Goal: Information Seeking & Learning: Understand process/instructions

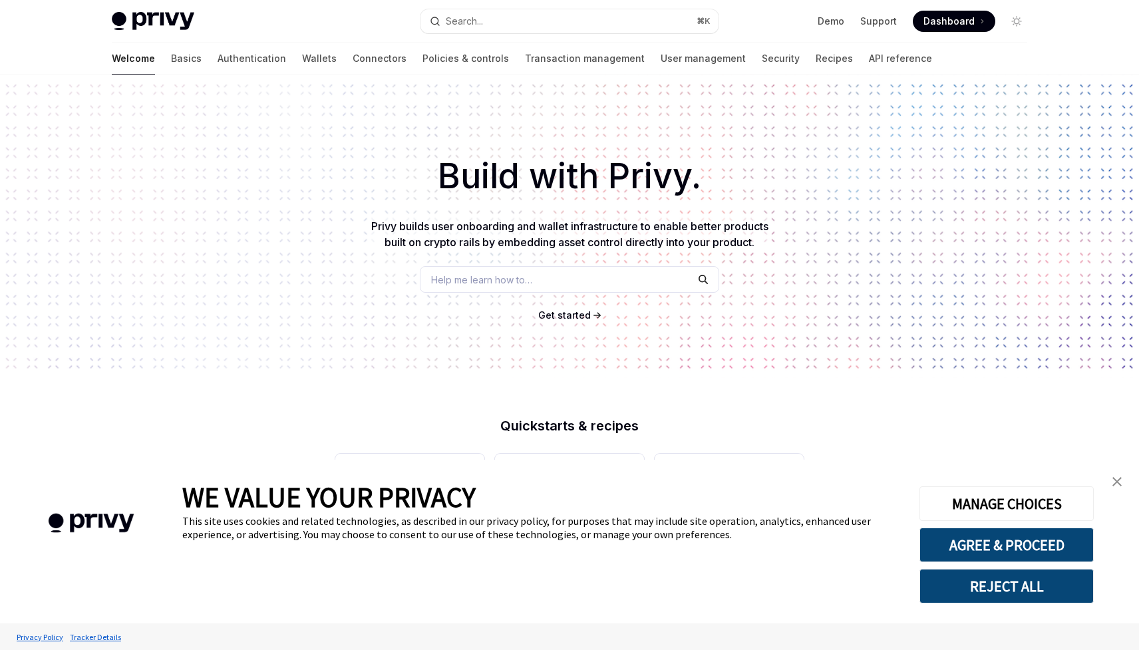
click at [1120, 480] on img "close banner" at bounding box center [1116, 481] width 9 height 9
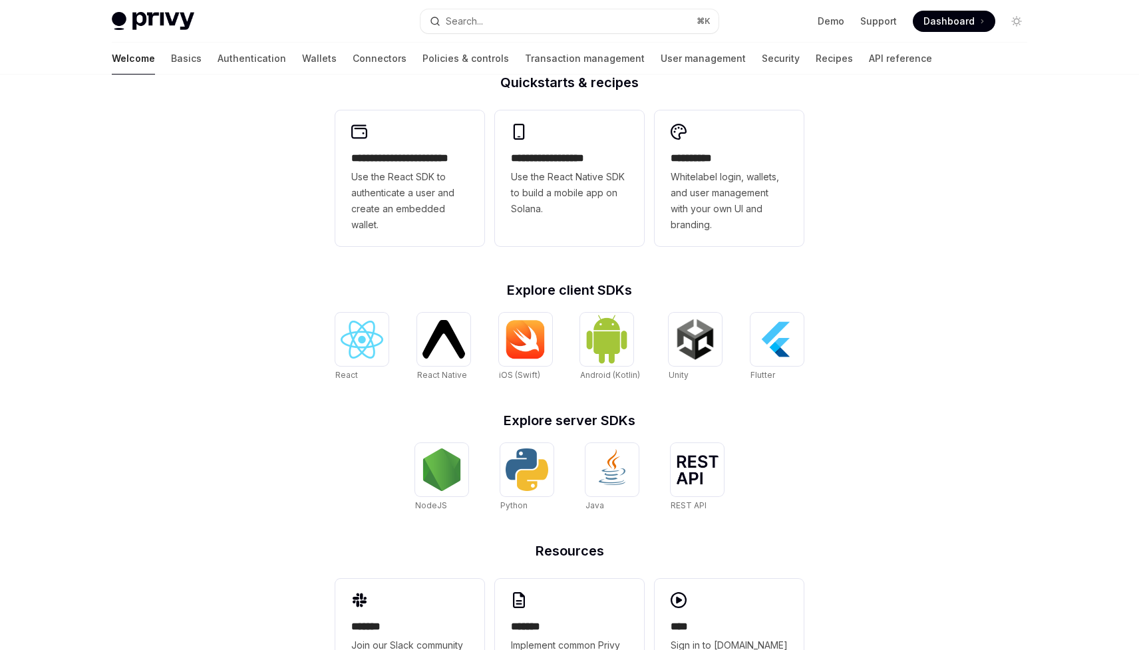
scroll to position [408, 0]
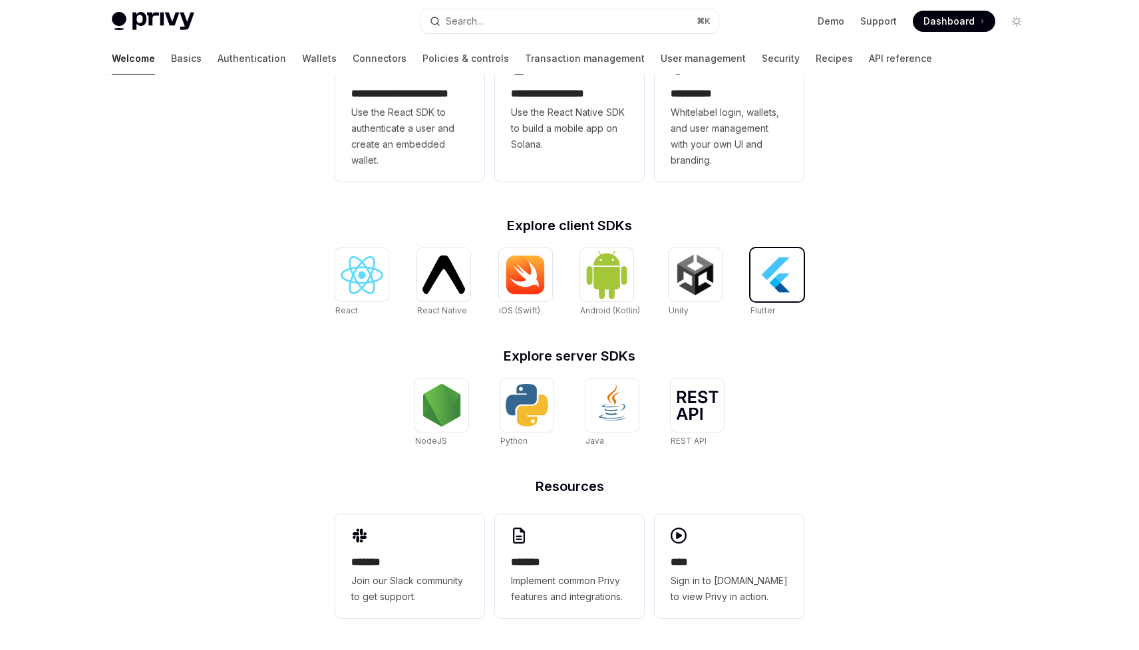
click at [784, 270] on img at bounding box center [777, 274] width 43 height 43
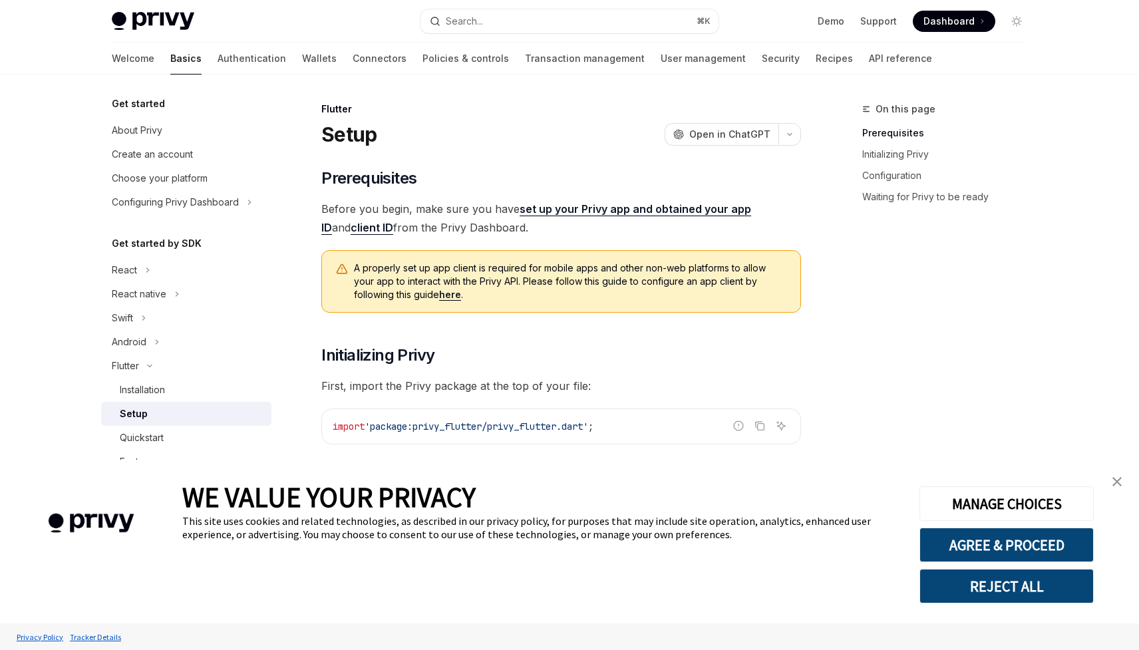
click at [1115, 483] on img "close banner" at bounding box center [1116, 481] width 9 height 9
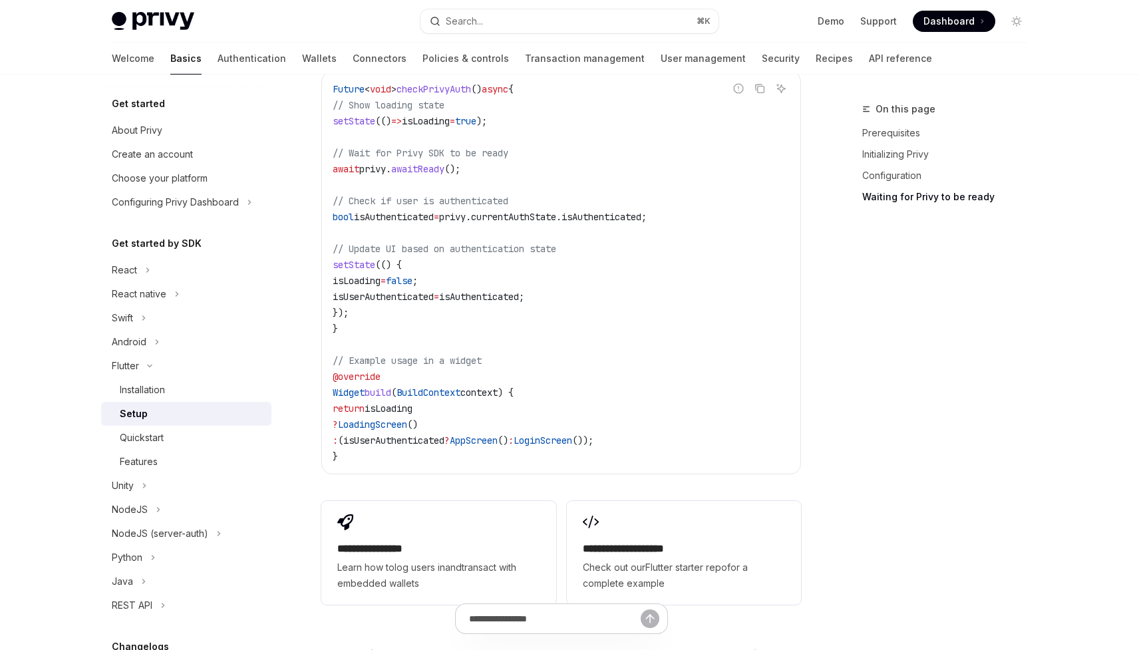
scroll to position [1253, 0]
click at [163, 456] on div "Features" at bounding box center [192, 462] width 144 height 16
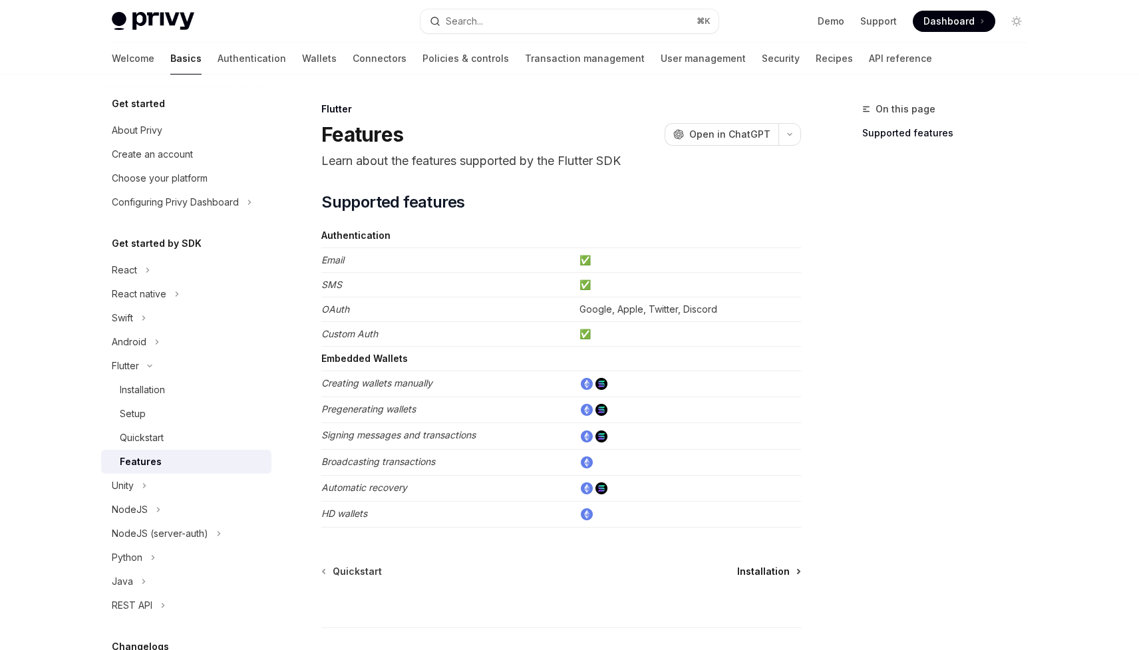
click at [750, 570] on span "Installation" at bounding box center [763, 571] width 53 height 13
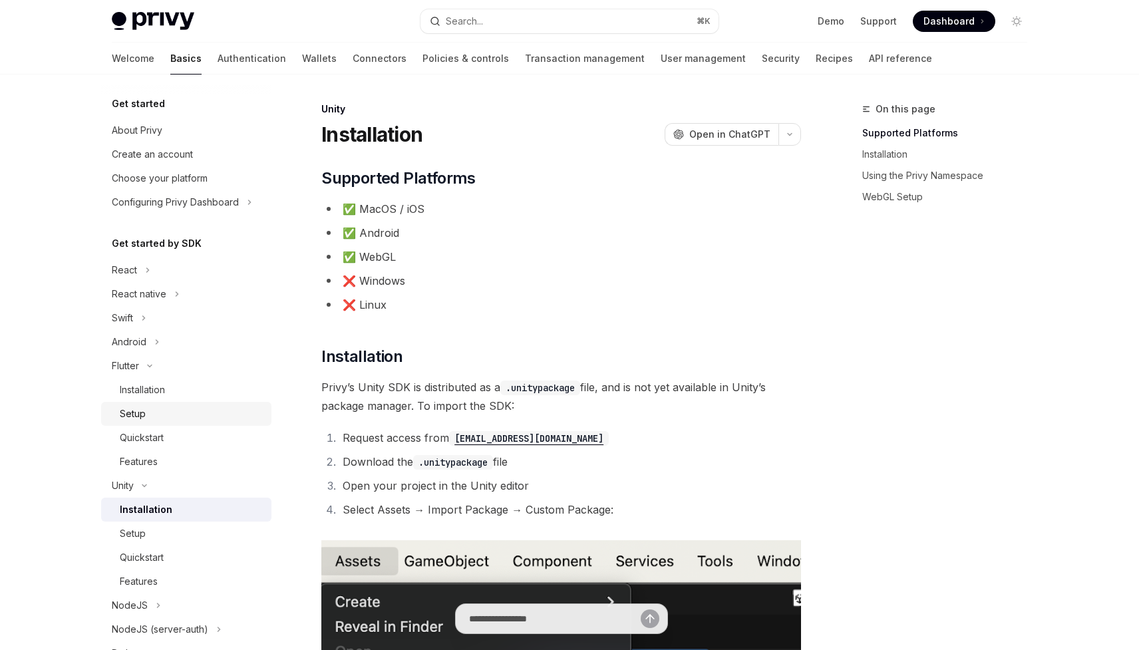
click at [144, 406] on div "Setup" at bounding box center [133, 414] width 26 height 16
type textarea "*"
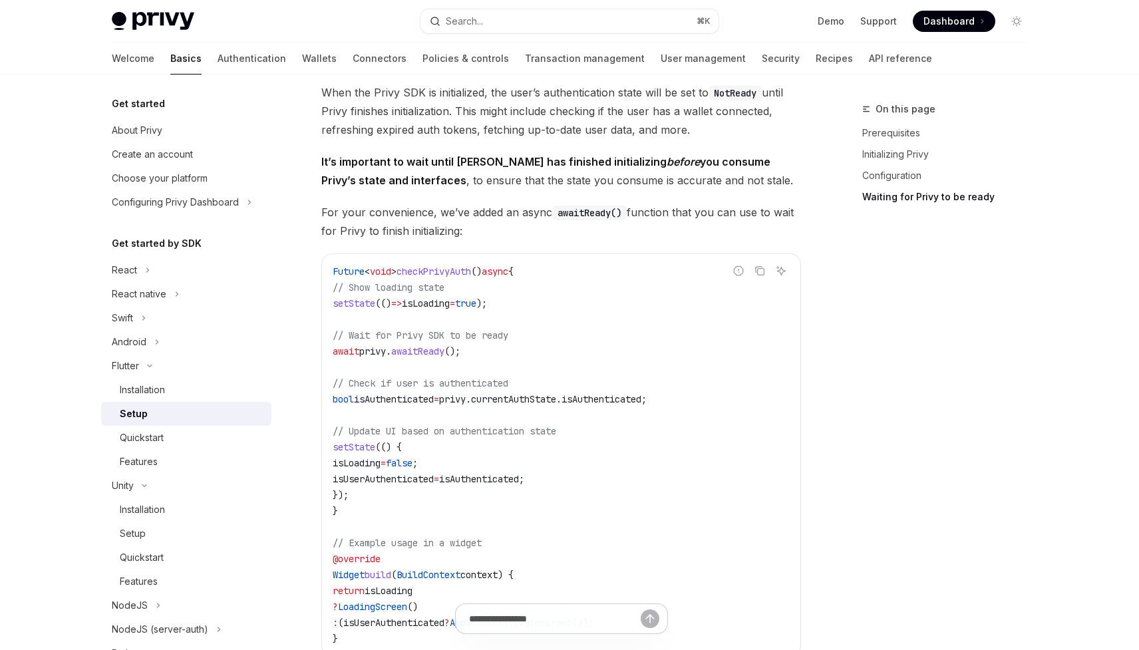
scroll to position [1081, 0]
